Goal: Task Accomplishment & Management: Use online tool/utility

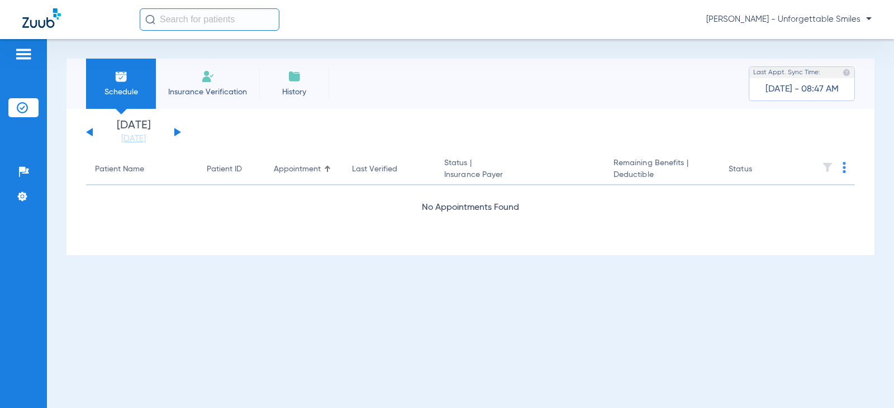
click at [178, 133] on button at bounding box center [177, 132] width 7 height 8
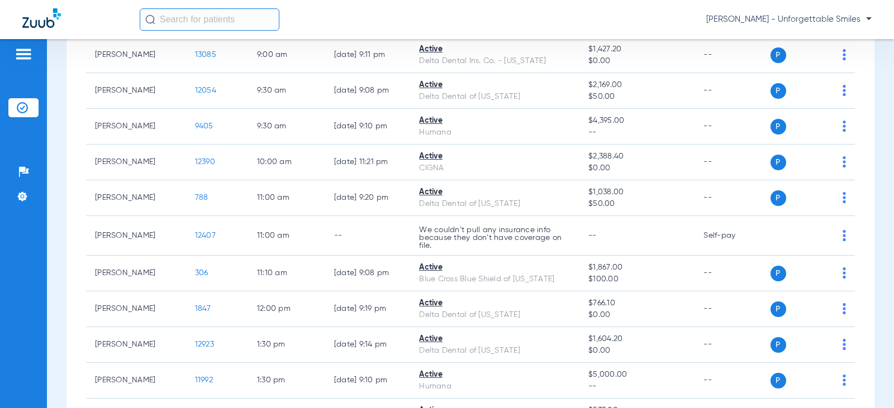
scroll to position [335, 0]
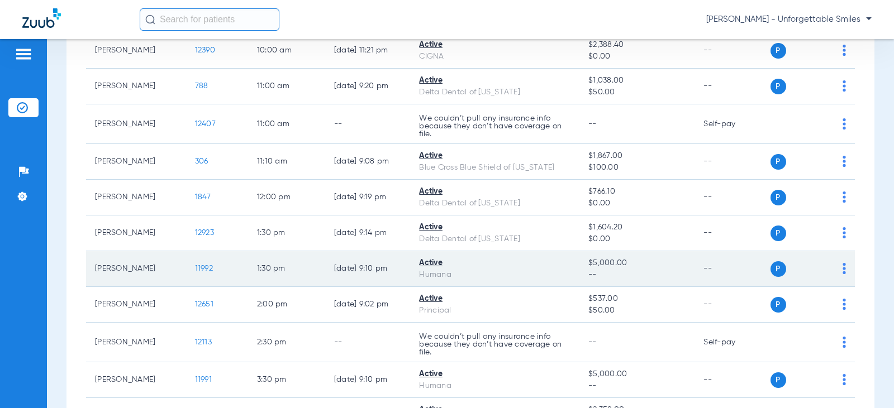
click at [839, 270] on td "P S" at bounding box center [812, 269] width 85 height 36
click at [843, 271] on img at bounding box center [844, 268] width 3 height 11
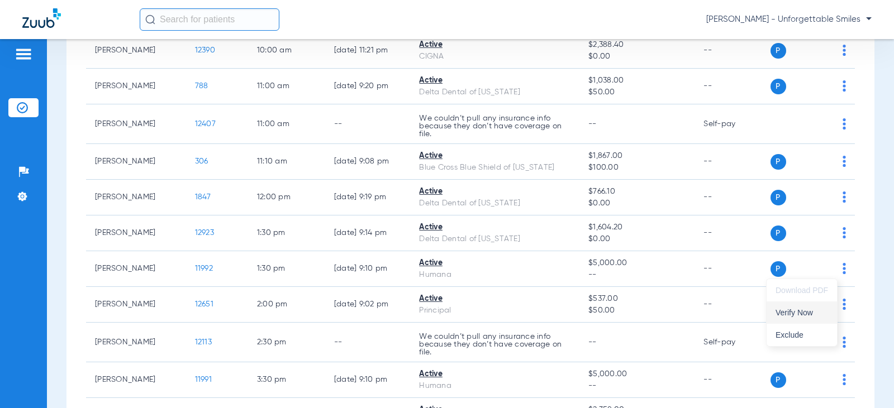
click at [803, 315] on span "Verify Now" at bounding box center [802, 313] width 53 height 8
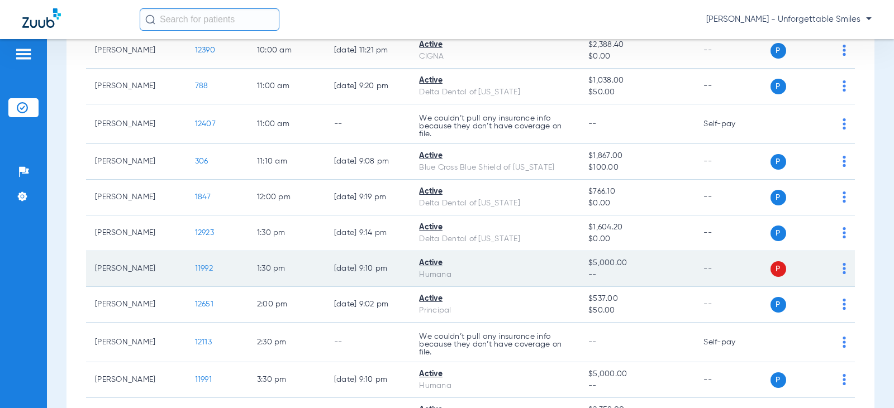
click at [833, 265] on div "P S" at bounding box center [808, 269] width 76 height 16
click at [843, 267] on img at bounding box center [844, 268] width 3 height 11
click at [835, 267] on div at bounding box center [447, 204] width 894 height 408
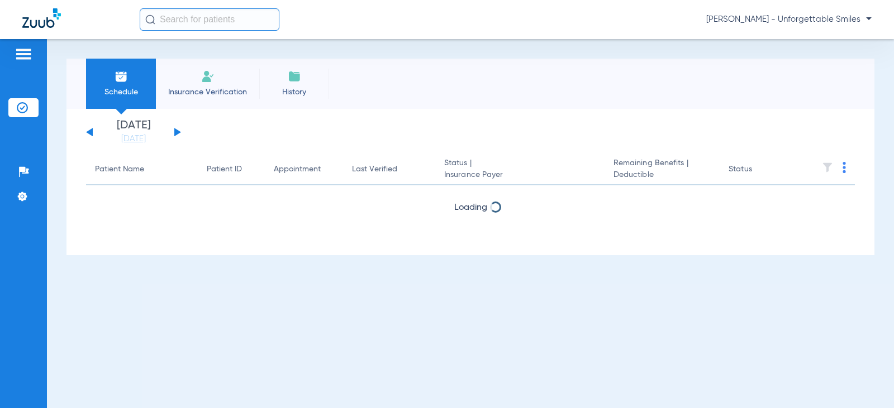
click at [174, 133] on div "Wednesday 06-25-2025 Thursday 06-26-2025 Friday 06-27-2025 Saturday 06-28-2025 …" at bounding box center [133, 132] width 95 height 25
click at [179, 132] on button at bounding box center [177, 132] width 7 height 8
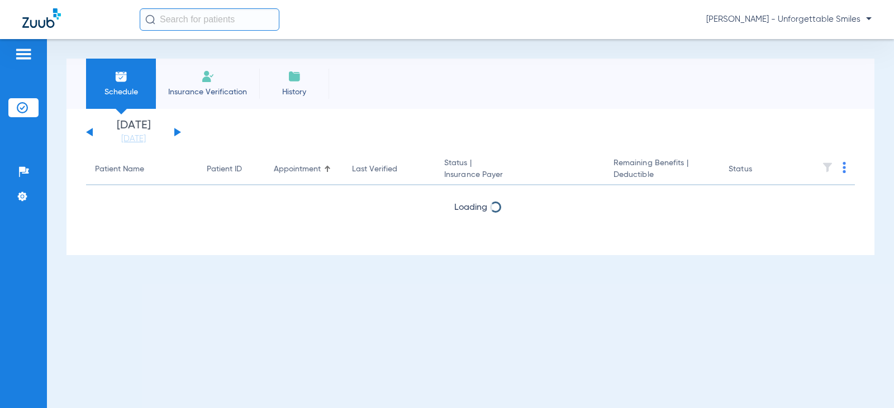
click at [179, 132] on button at bounding box center [177, 132] width 7 height 8
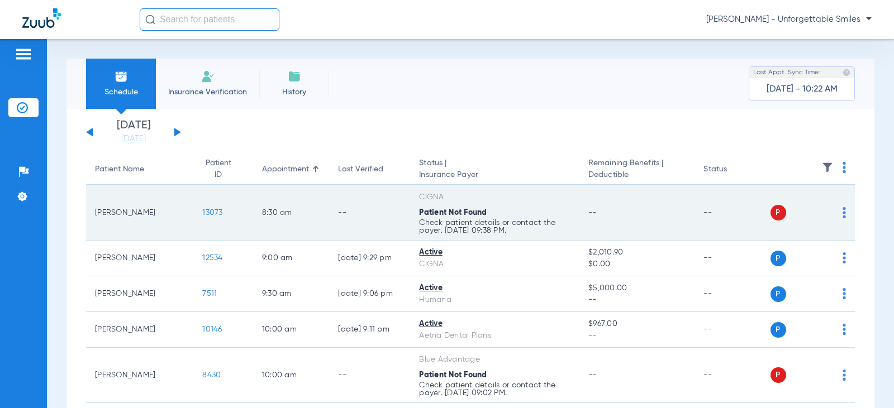
scroll to position [56, 0]
